Goal: Task Accomplishment & Management: Manage account settings

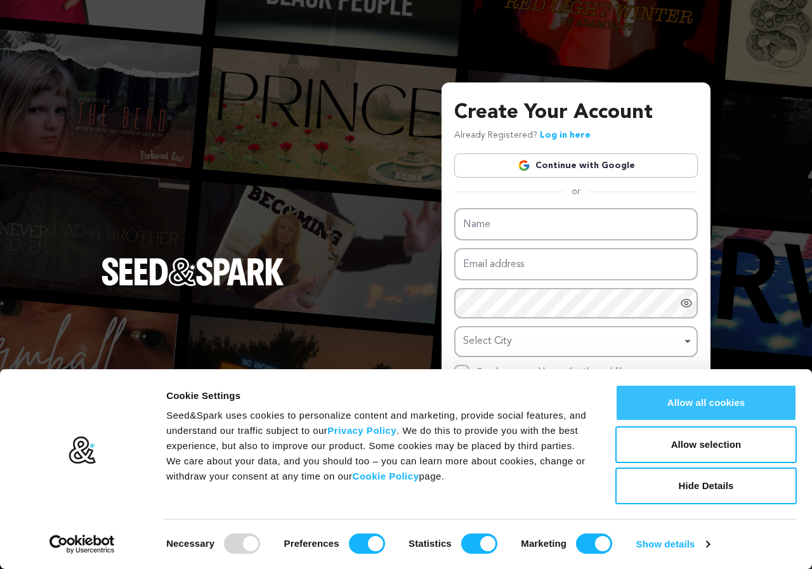
click at [713, 410] on button "Allow all cookies" at bounding box center [707, 403] width 182 height 37
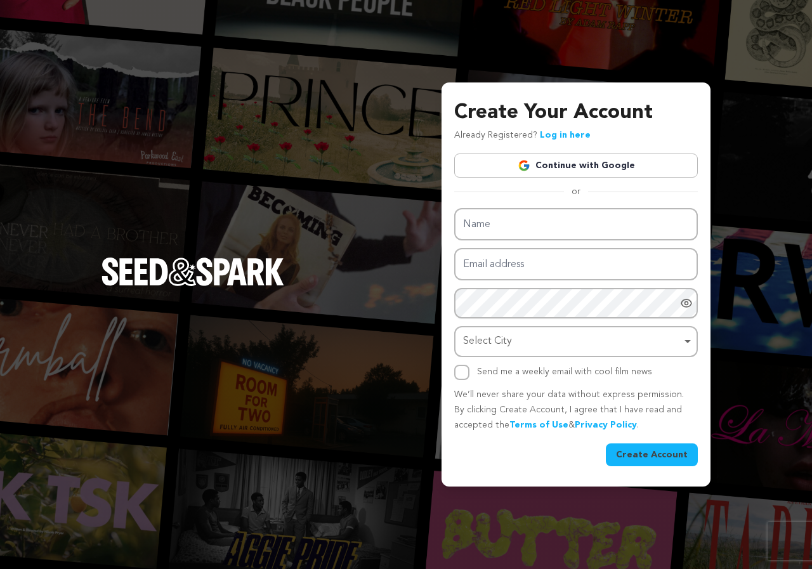
click at [583, 152] on div "Create Your Account Already Registered? Log in here Continue with Google or eyJ…" at bounding box center [576, 282] width 244 height 368
click at [579, 166] on link "Continue with Google" at bounding box center [576, 166] width 244 height 24
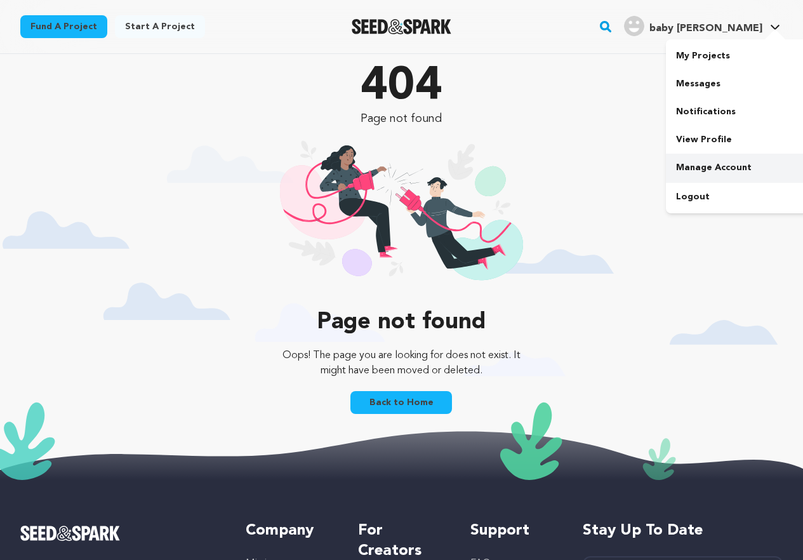
click at [710, 169] on link "Manage Account" at bounding box center [737, 168] width 142 height 28
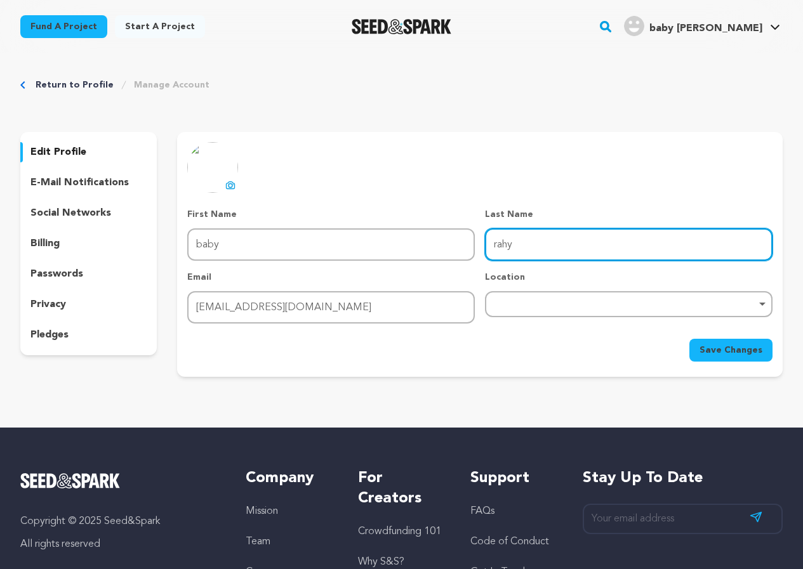
click at [513, 241] on input "rahy" at bounding box center [628, 244] width 287 height 32
click at [525, 250] on input "Last Name" at bounding box center [628, 244] width 287 height 32
paste input "https://januaritoto11.com"
click at [504, 312] on div "Remove item" at bounding box center [628, 304] width 287 height 26
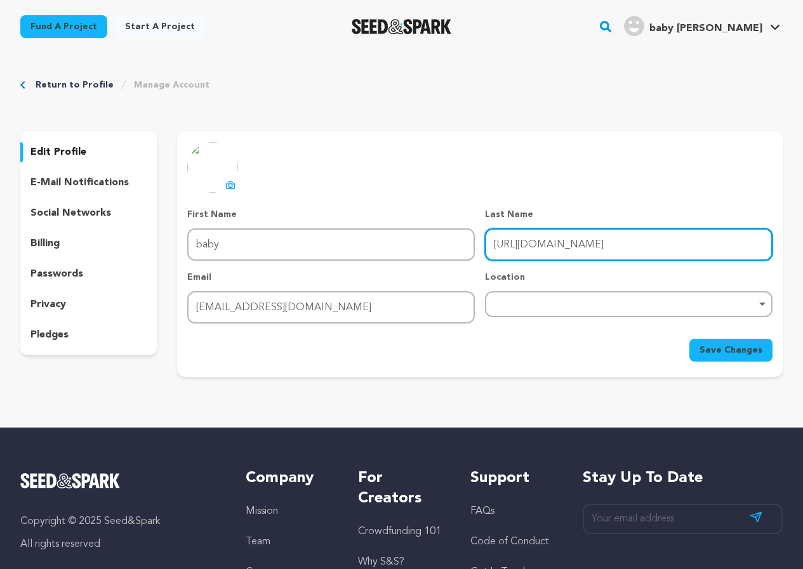
type input "https://januaritoto11.com"
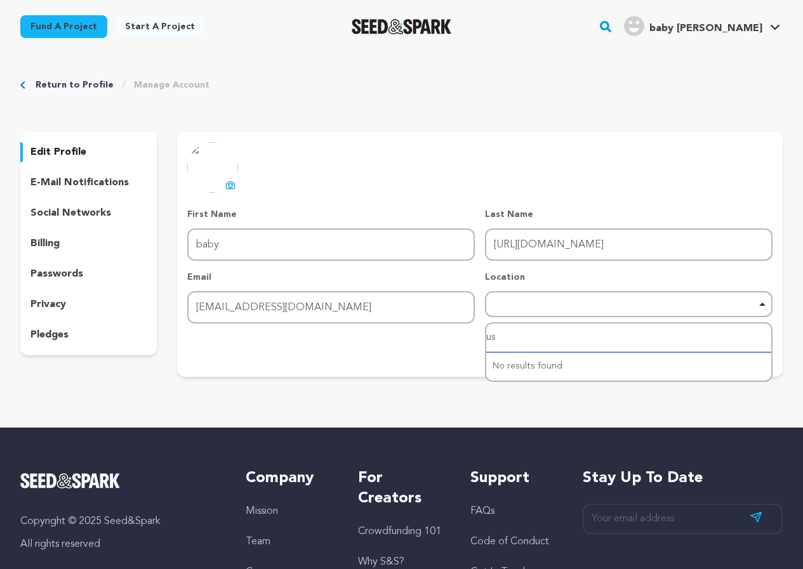
type input "usa"
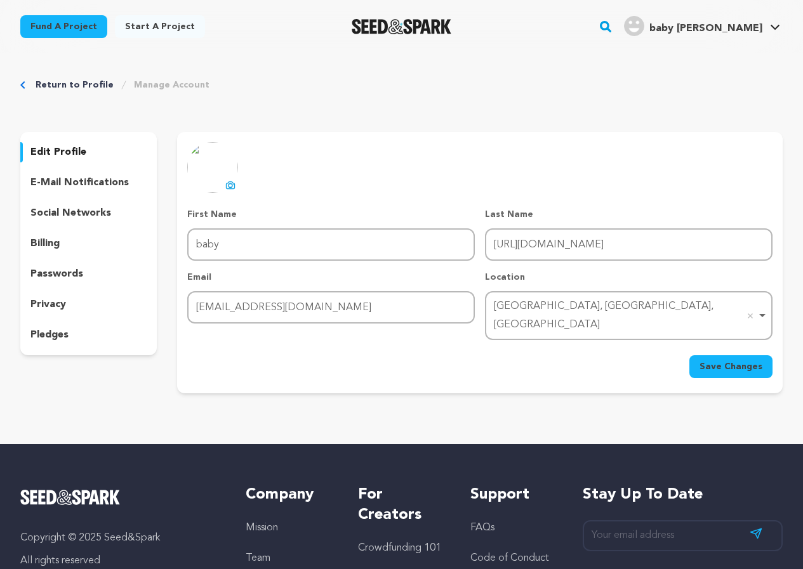
click at [728, 360] on span "Save Changes" at bounding box center [730, 366] width 63 height 13
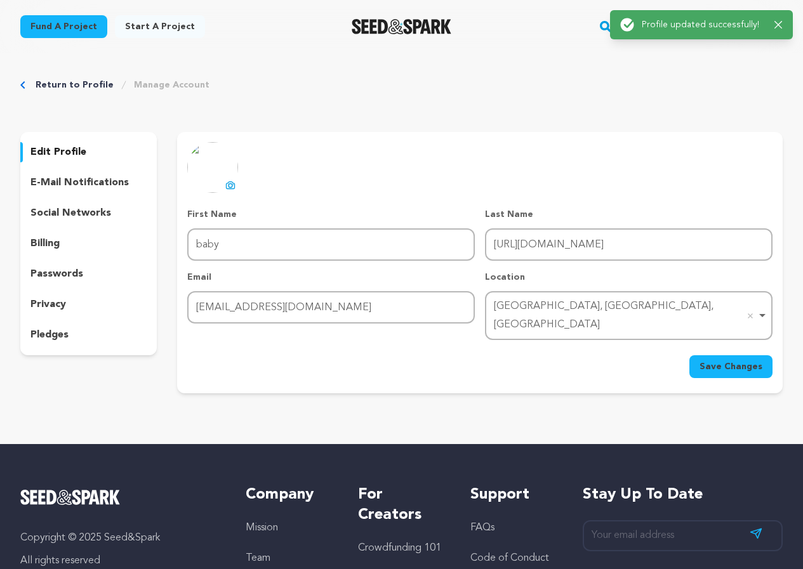
click at [778, 23] on icon "button" at bounding box center [778, 25] width 8 height 8
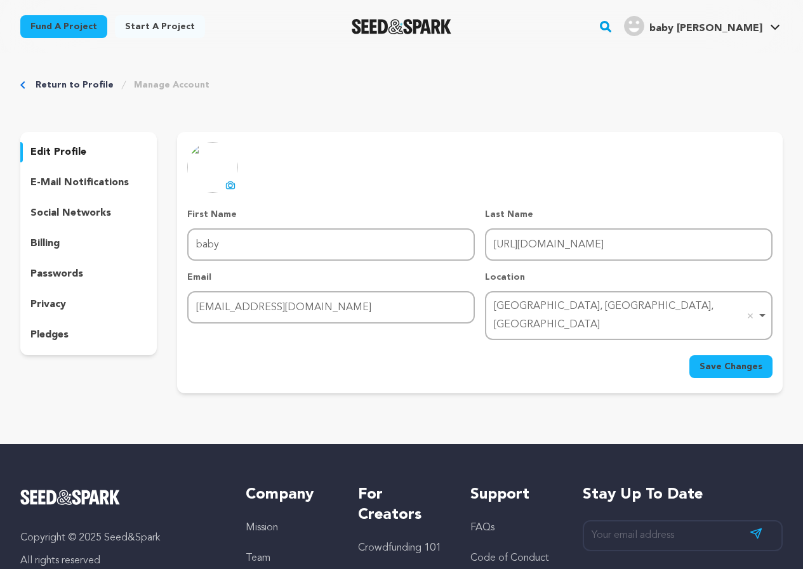
click at [761, 27] on span "baby [PERSON_NAME]" at bounding box center [705, 28] width 113 height 10
